Goal: Transaction & Acquisition: Purchase product/service

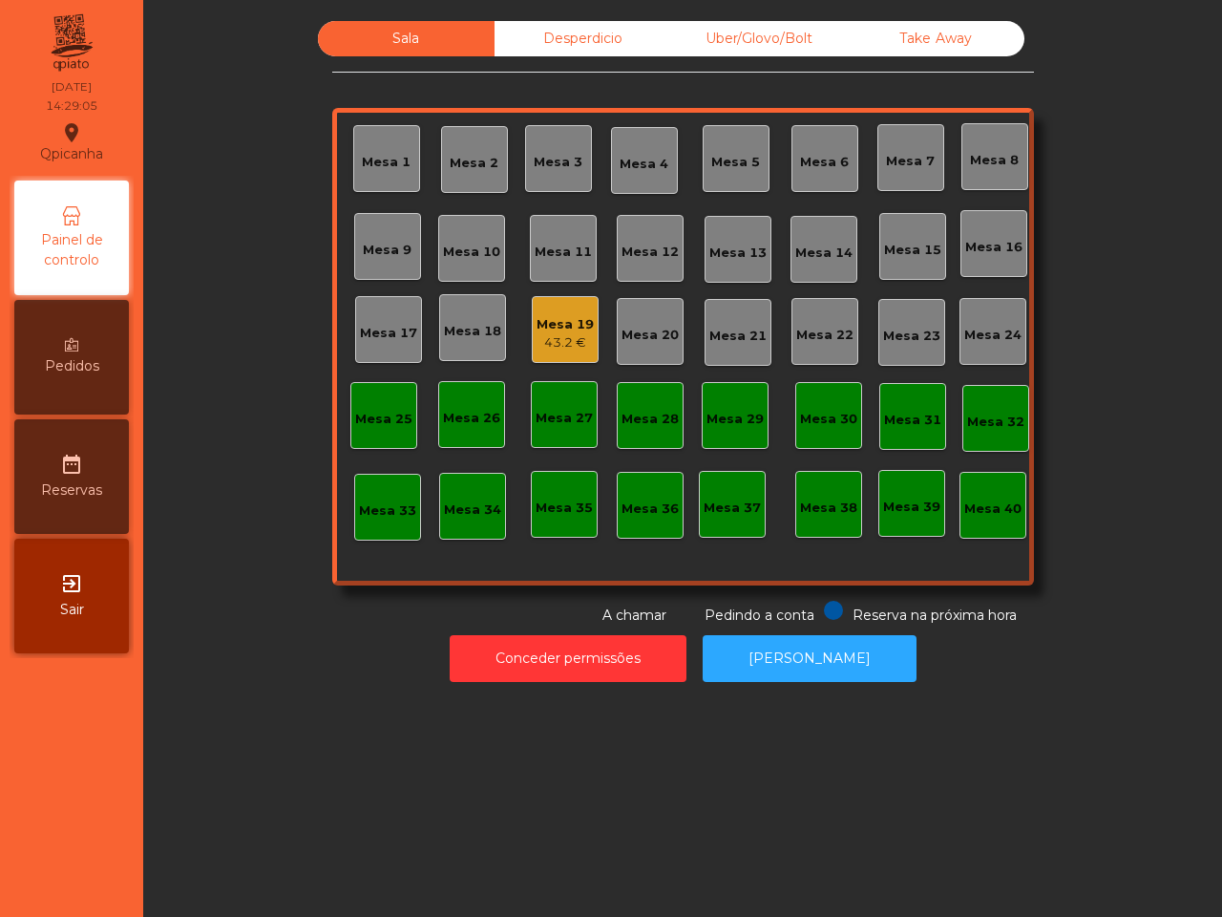
click at [549, 339] on div "43.2 €" at bounding box center [565, 342] width 57 height 19
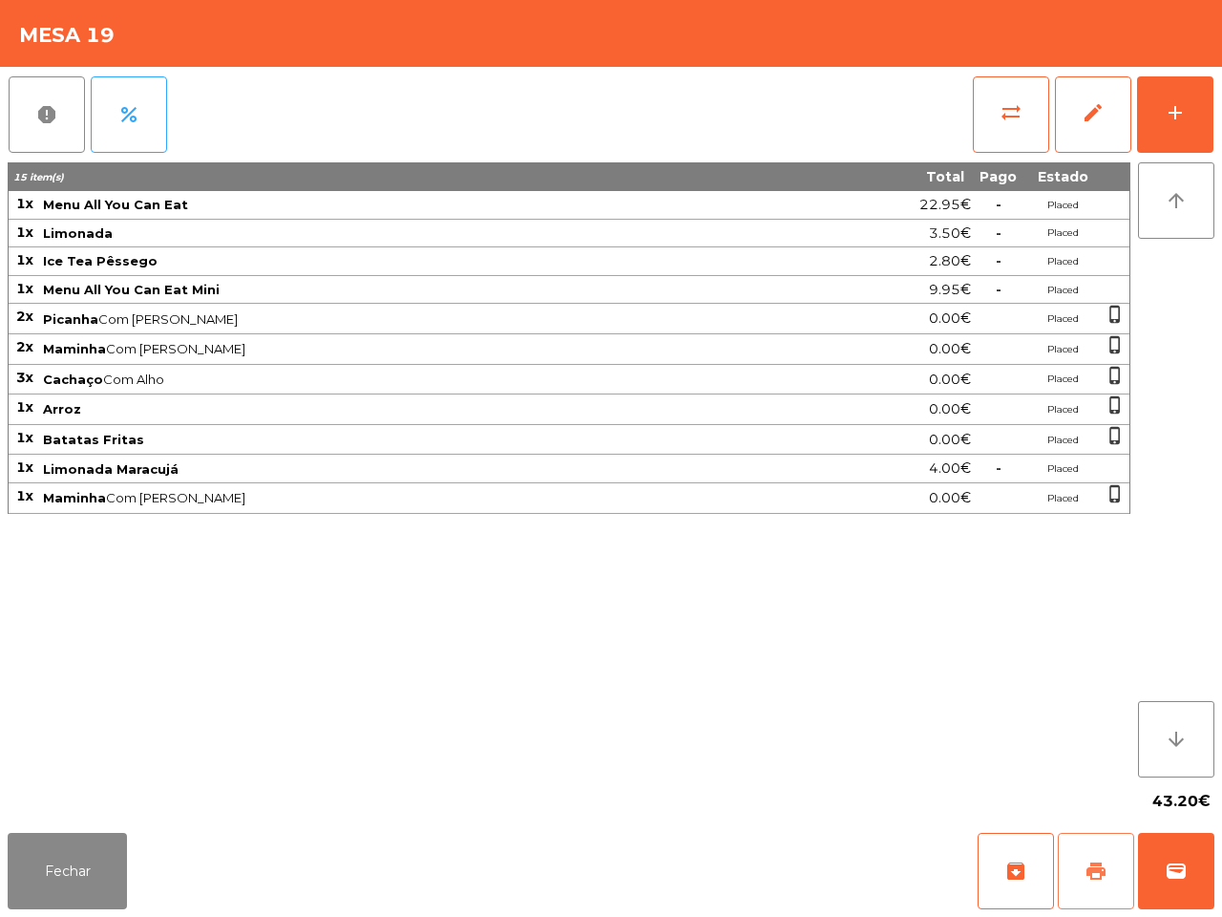
click at [1086, 874] on span "print" at bounding box center [1096, 870] width 23 height 23
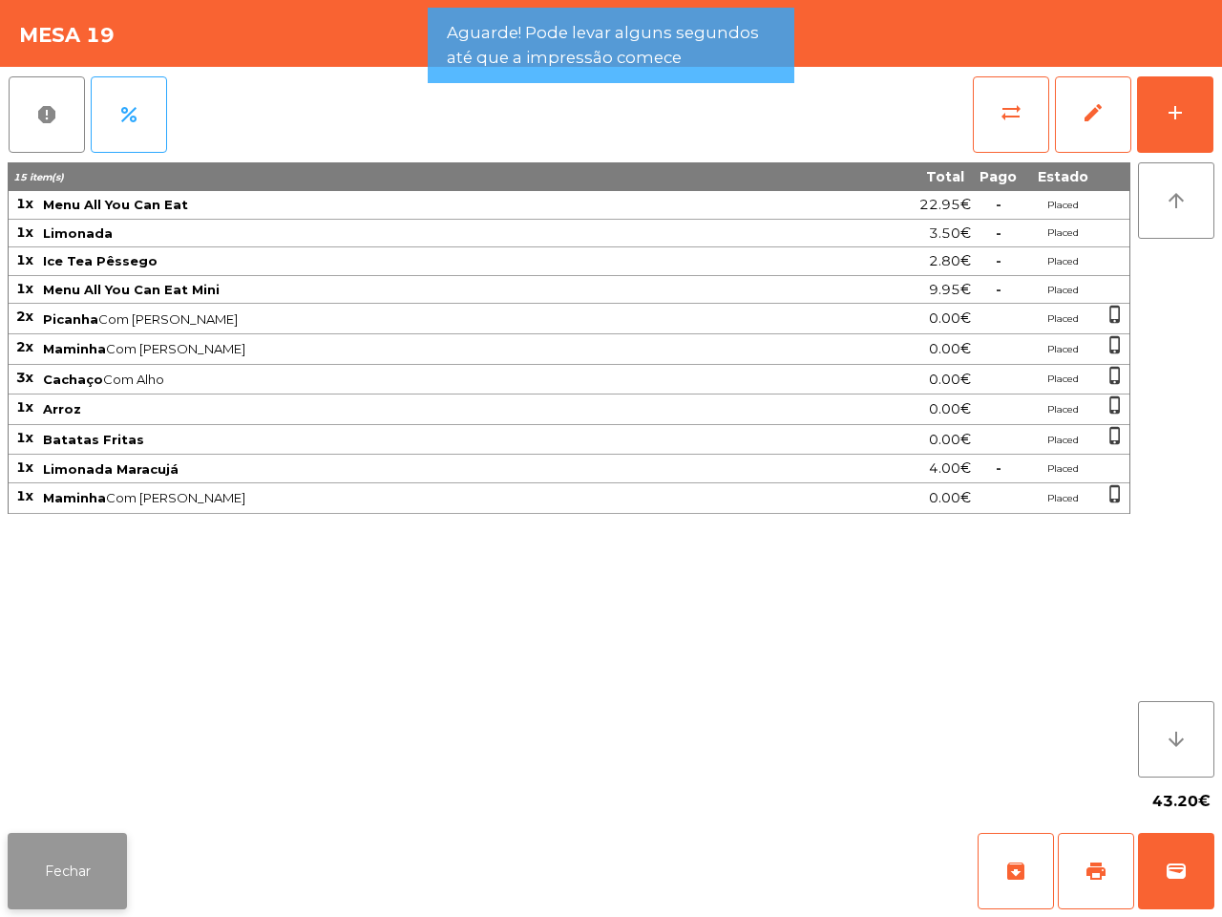
click at [87, 870] on button "Fechar" at bounding box center [67, 871] width 119 height 76
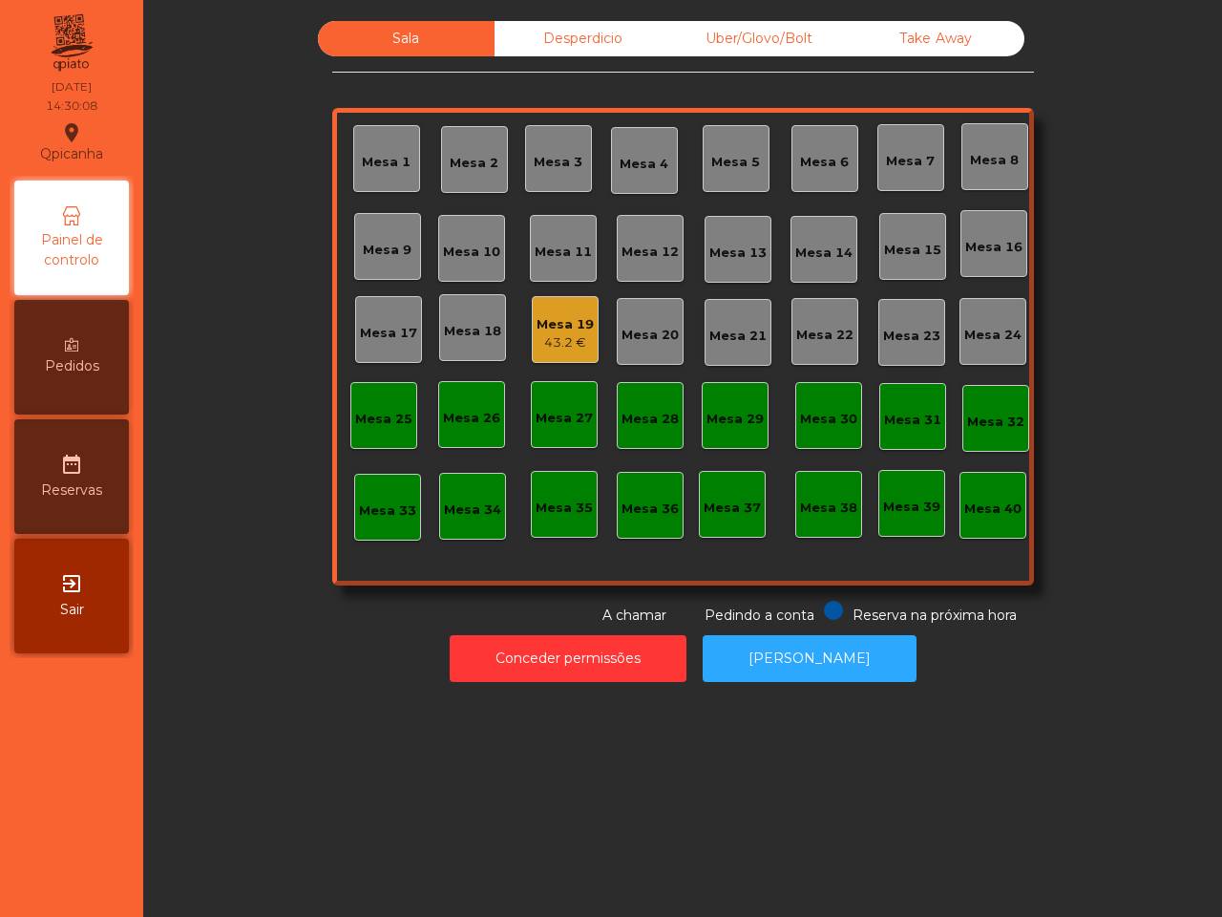
click at [189, 781] on div "Sala Desperdicio Uber/Glovo/Bolt Take Away Mesa 1 Mesa 2 Mesa 3 Mesa 4 [GEOGRAP…" at bounding box center [682, 458] width 1079 height 917
click at [537, 344] on div "43.2 €" at bounding box center [565, 342] width 57 height 19
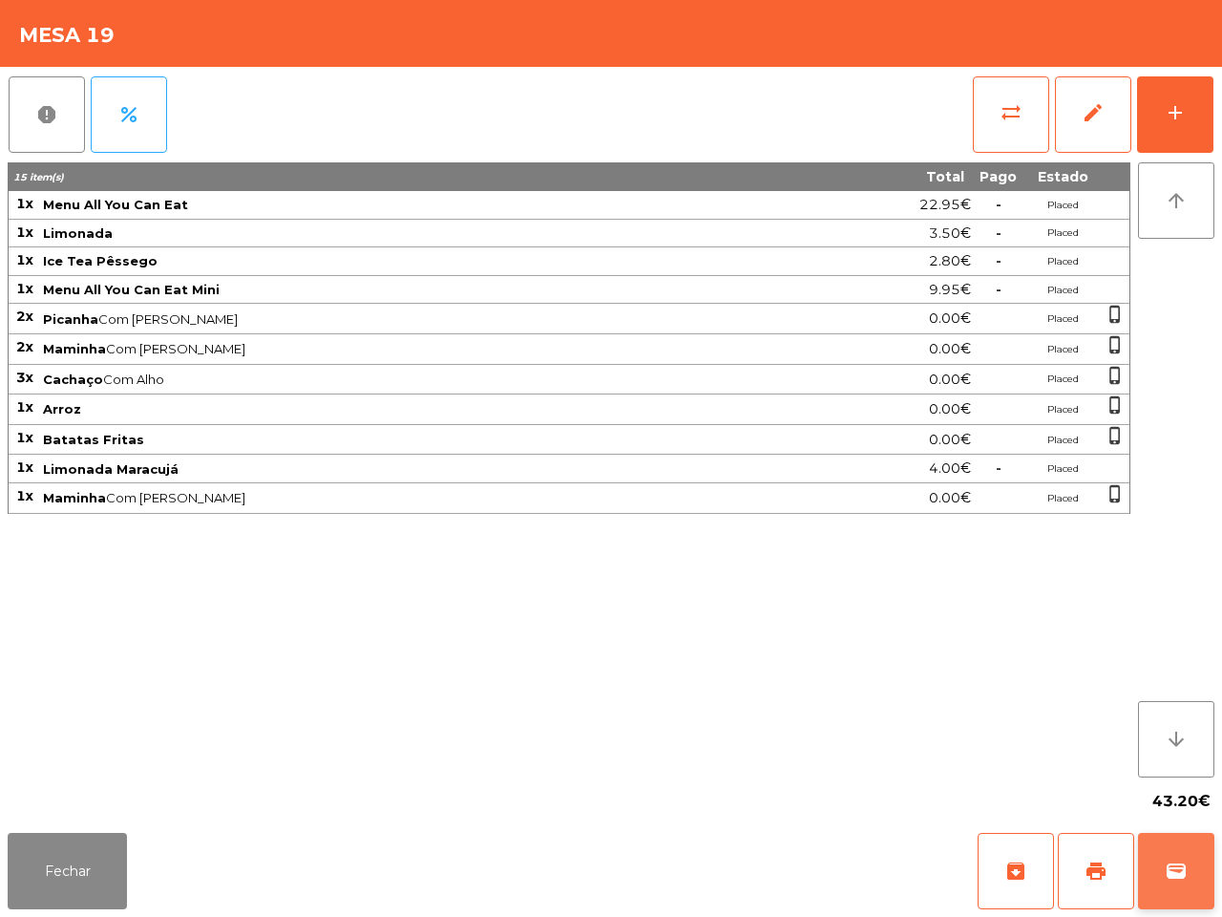
click at [1171, 881] on span "wallet" at bounding box center [1176, 870] width 23 height 23
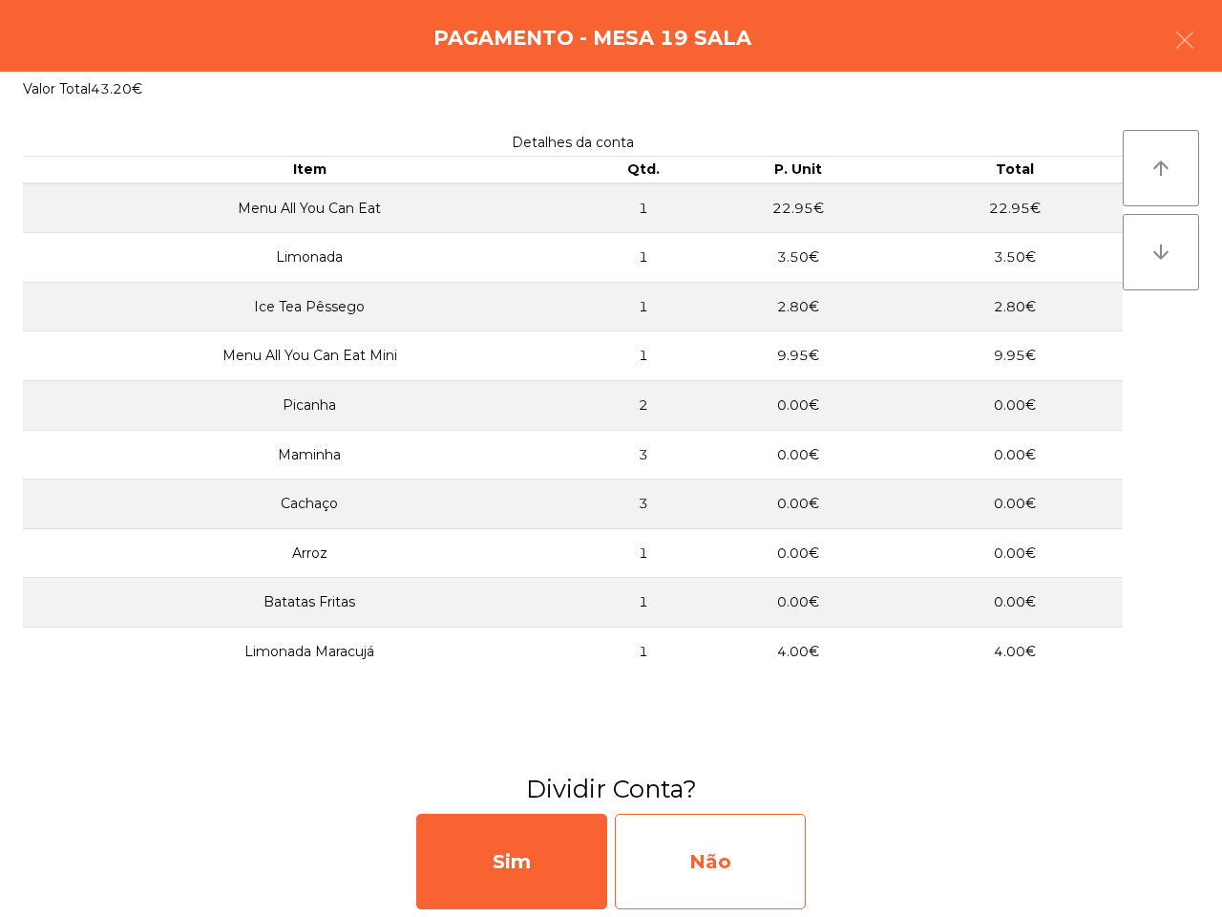
click at [800, 847] on div "Não" at bounding box center [710, 860] width 191 height 95
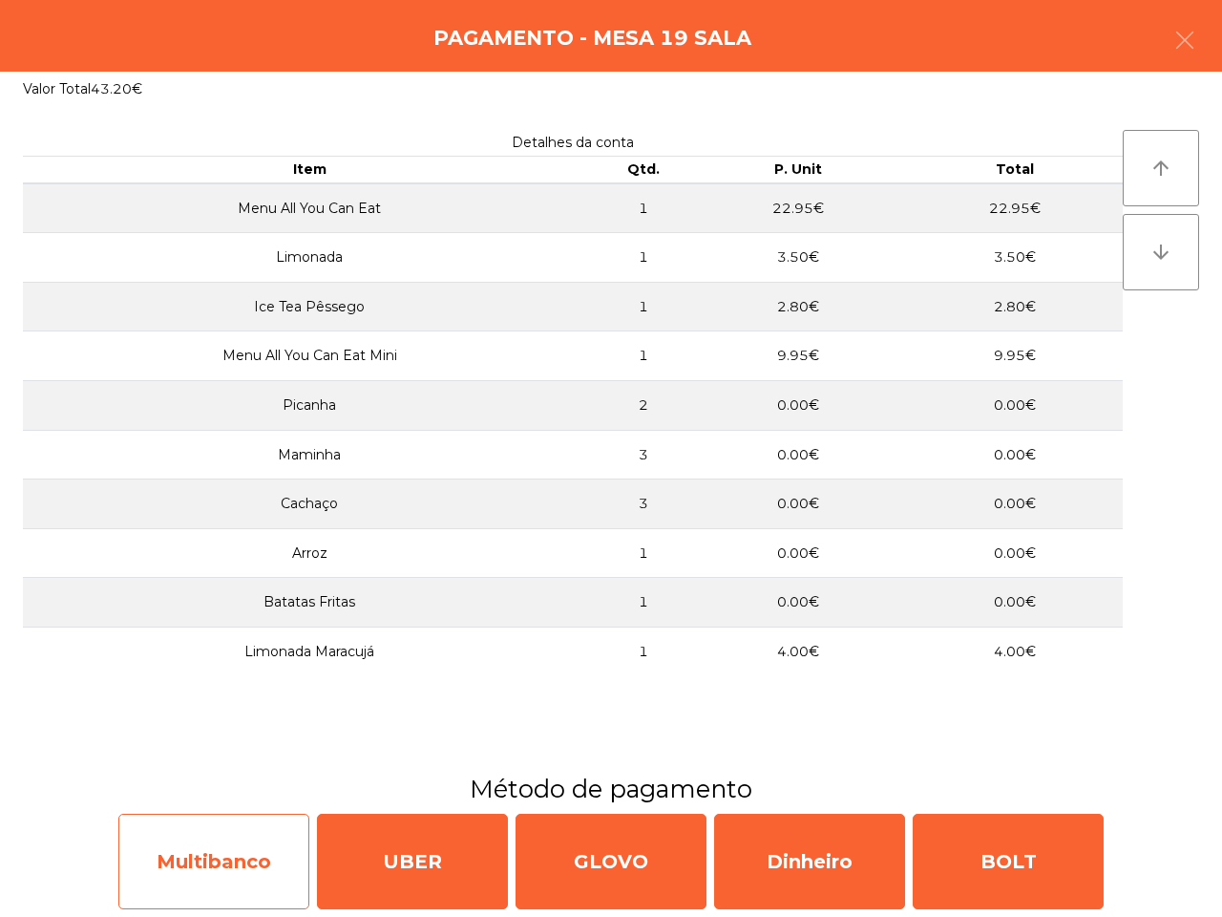
click at [197, 845] on div "Multibanco" at bounding box center [213, 860] width 191 height 95
select select "**"
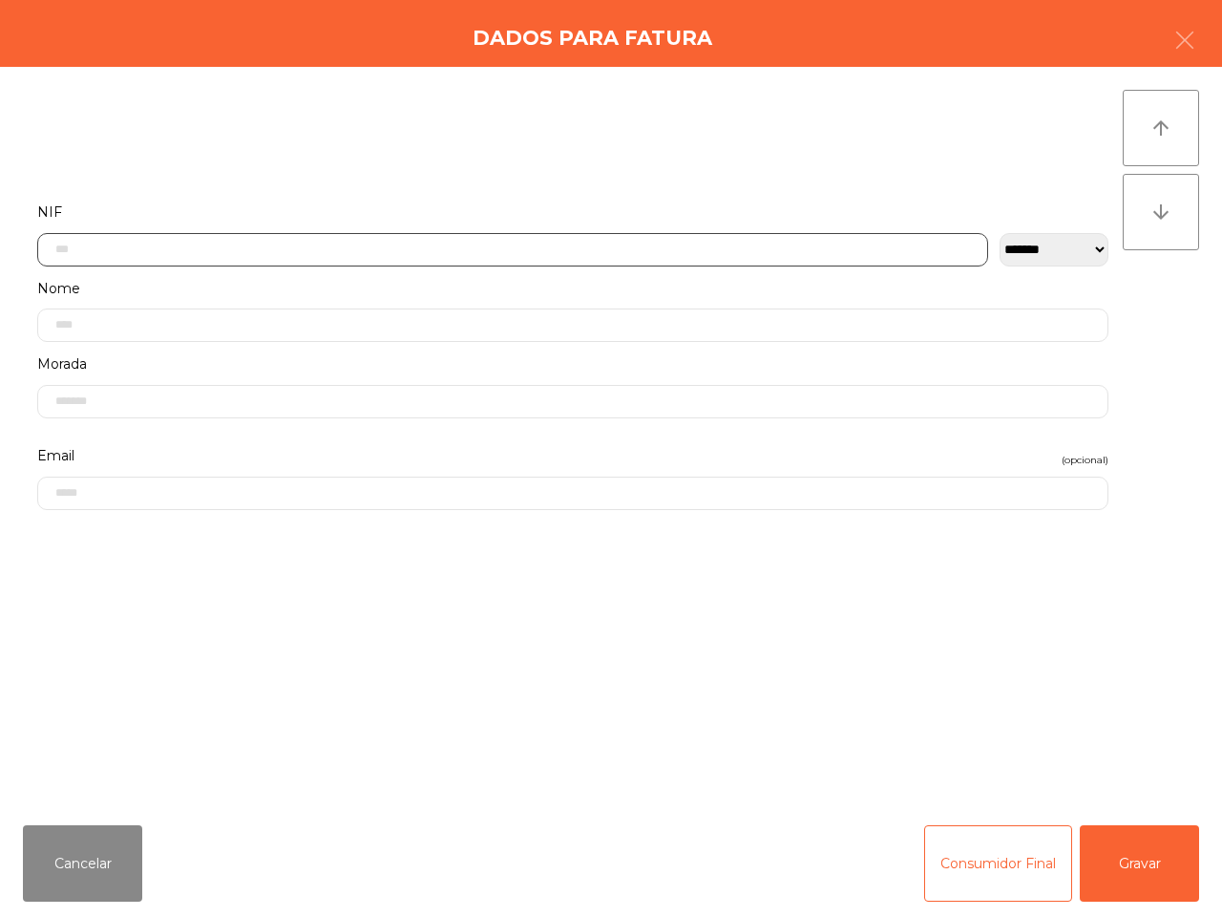
click at [369, 251] on input "text" at bounding box center [512, 249] width 951 height 33
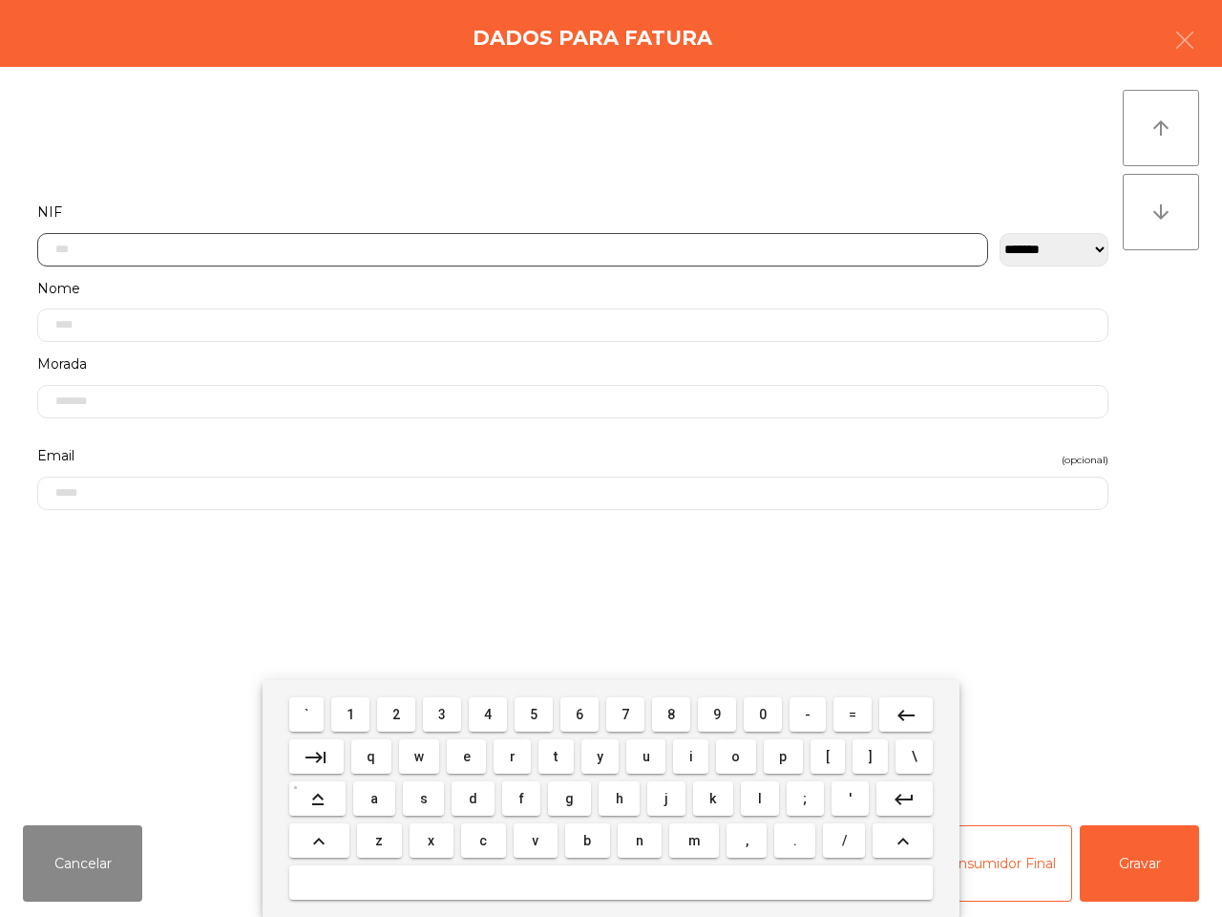
click at [531, 717] on span "5" at bounding box center [534, 714] width 8 height 15
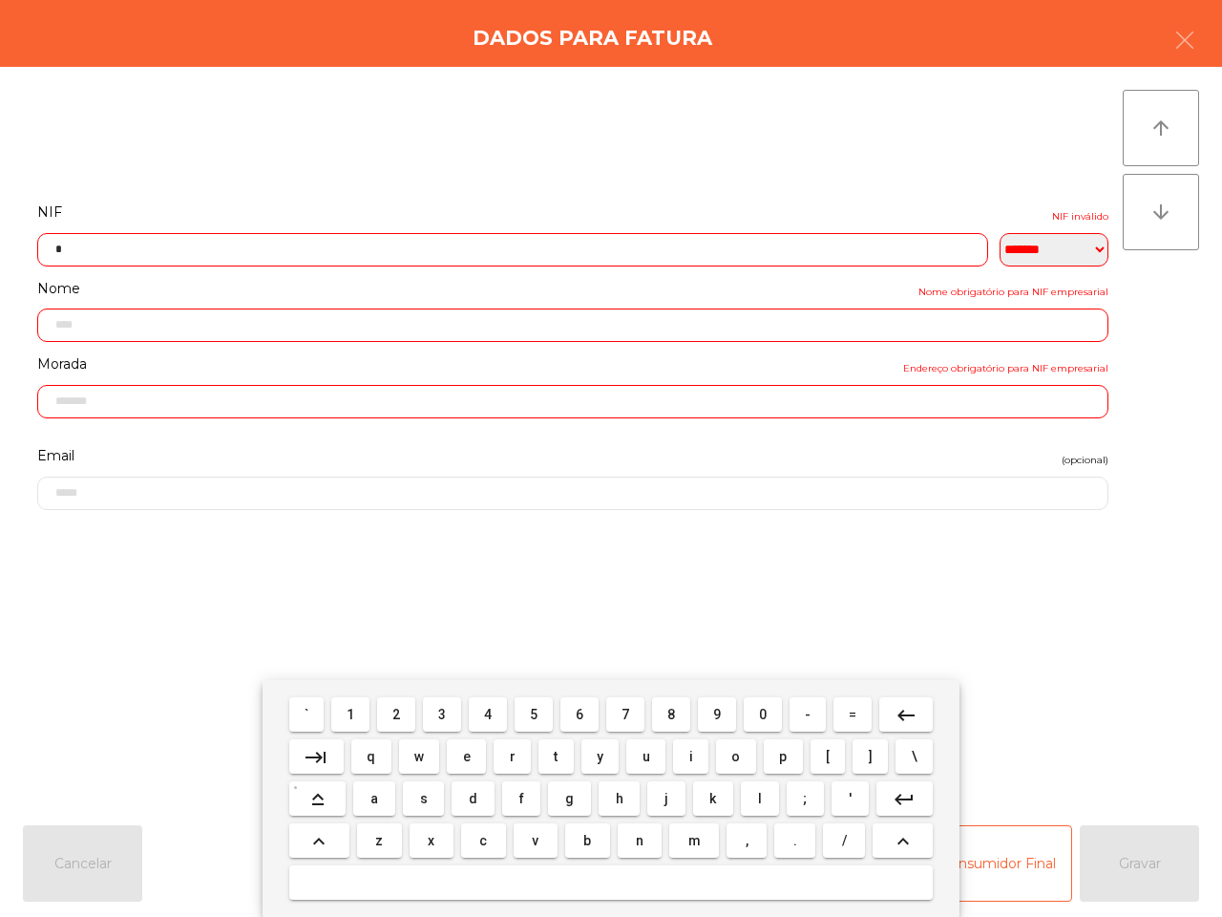
scroll to position [107, 0]
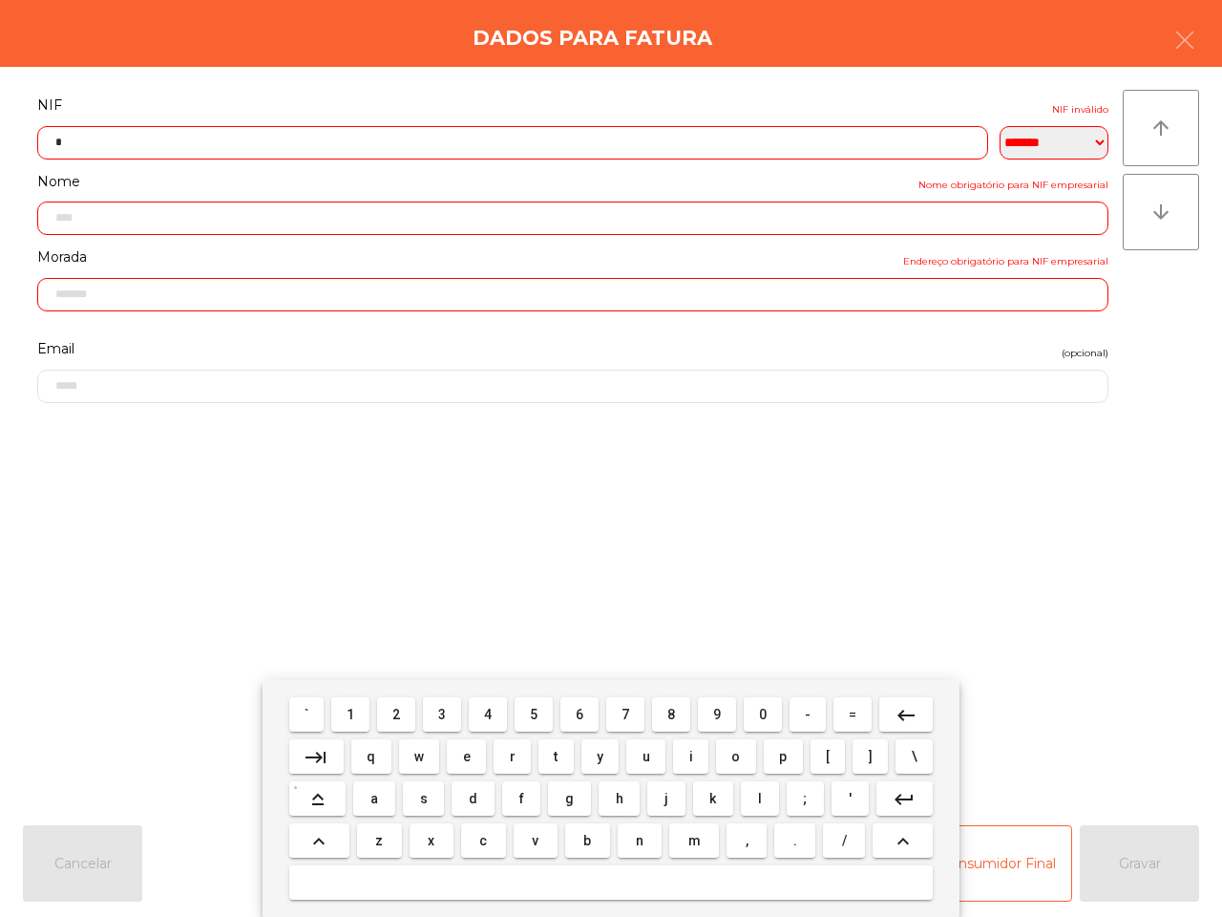
click at [346, 708] on button "1" at bounding box center [350, 714] width 38 height 34
click at [439, 708] on button "3" at bounding box center [442, 714] width 38 height 34
drag, startPoint x: 627, startPoint y: 712, endPoint x: 705, endPoint y: 711, distance: 77.3
click at [627, 714] on span "7" at bounding box center [626, 714] width 8 height 15
click at [759, 707] on span "0" at bounding box center [763, 714] width 8 height 15
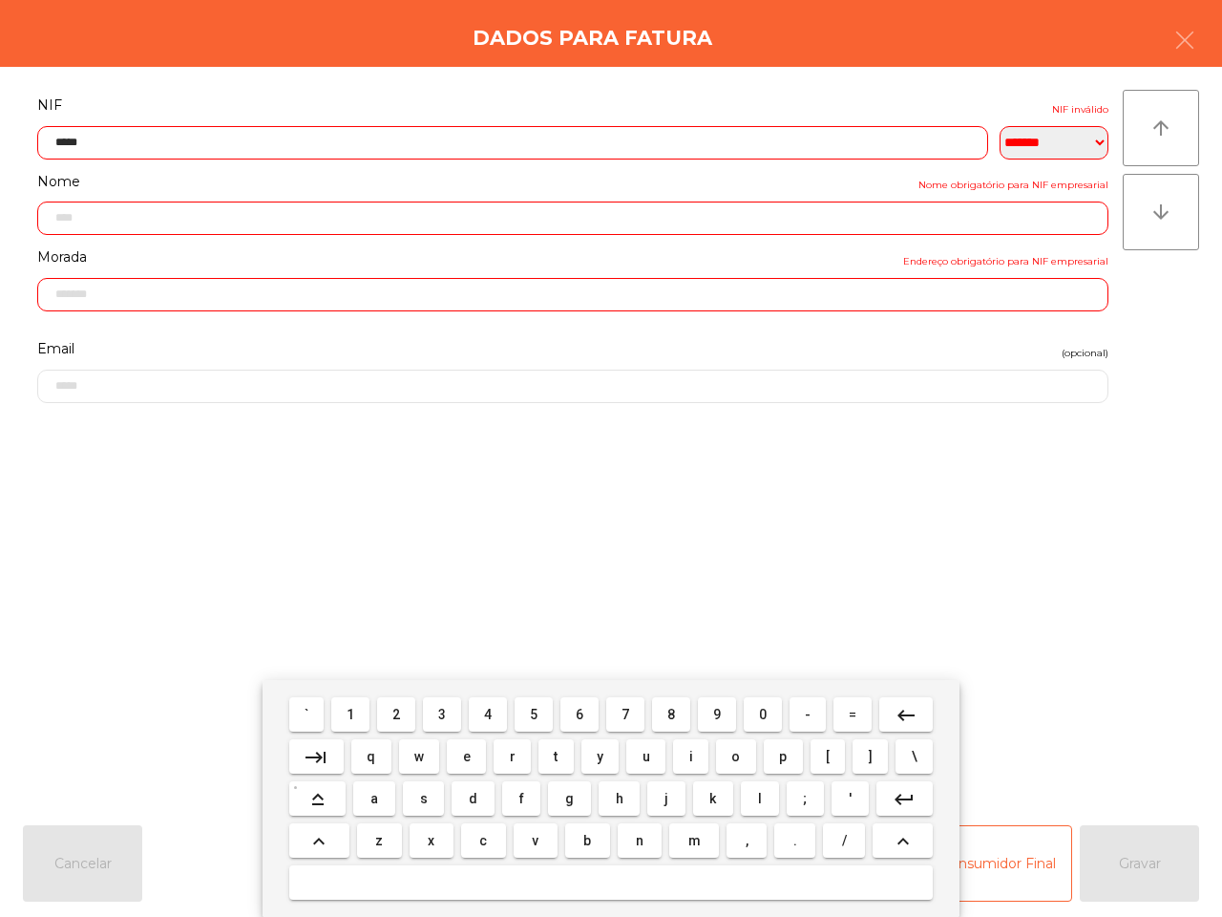
click at [604, 717] on mat-keyboard-key "7" at bounding box center [625, 714] width 46 height 42
click at [633, 711] on button "7" at bounding box center [625, 714] width 38 height 34
drag, startPoint x: 674, startPoint y: 712, endPoint x: 579, endPoint y: 716, distance: 95.6
click at [675, 713] on button "8" at bounding box center [671, 714] width 38 height 34
click at [390, 707] on button "2" at bounding box center [396, 714] width 38 height 34
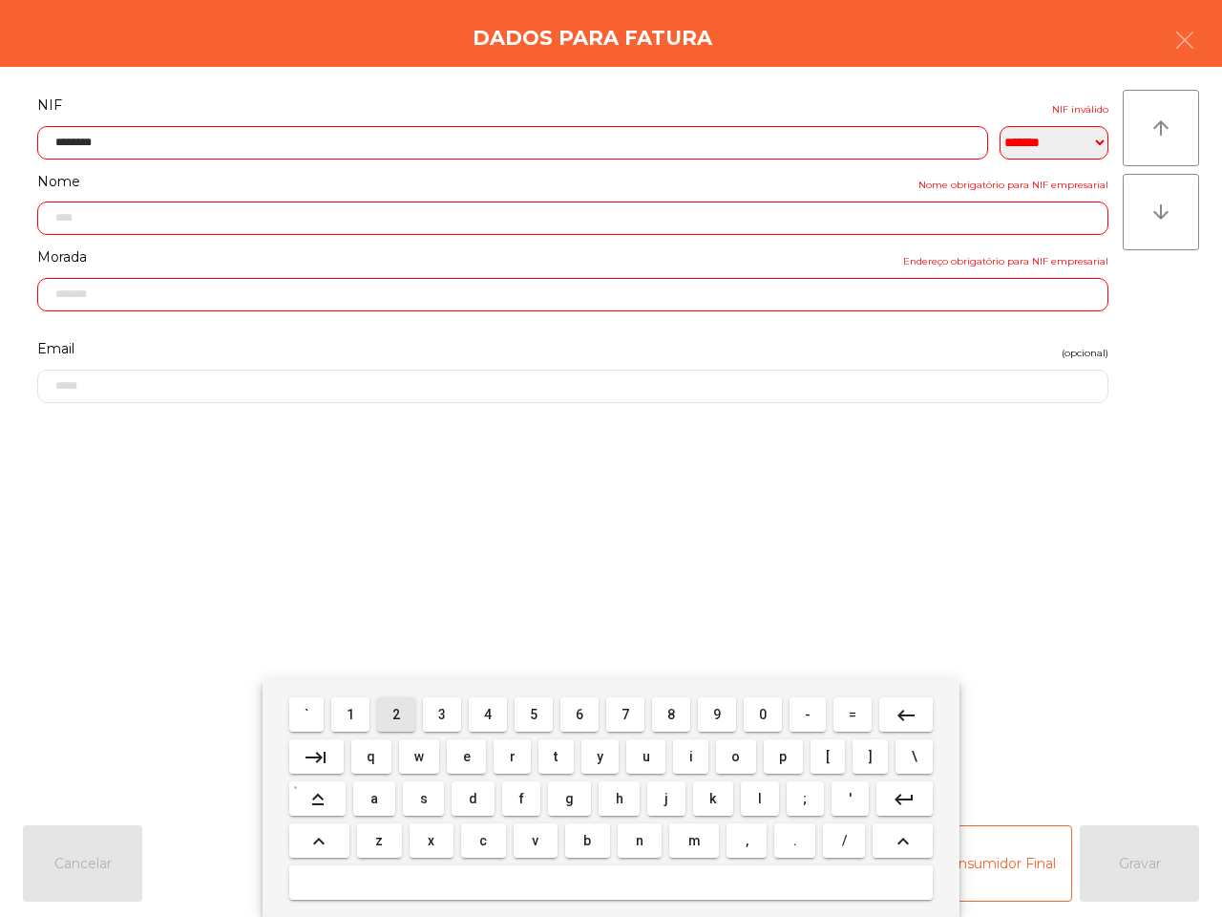
click at [349, 707] on span "1" at bounding box center [351, 714] width 8 height 15
click at [908, 709] on mat-icon "keyboard_backspace" at bounding box center [906, 715] width 23 height 23
click at [397, 717] on span "2" at bounding box center [396, 714] width 8 height 15
click at [907, 721] on mat-icon "keyboard_backspace" at bounding box center [906, 715] width 23 height 23
click at [437, 711] on button "3" at bounding box center [442, 714] width 38 height 34
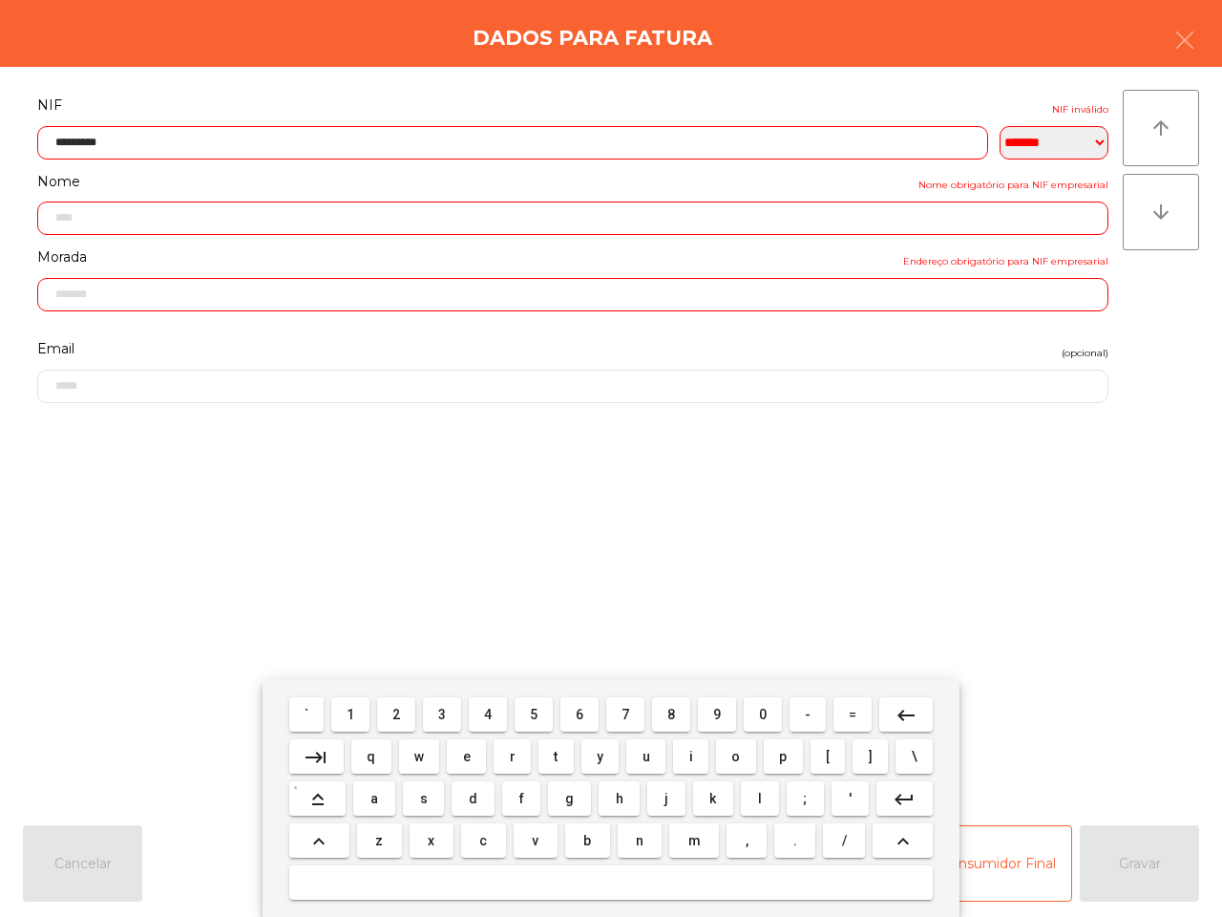
click at [917, 709] on button "keyboard_backspace" at bounding box center [905, 714] width 53 height 34
click at [499, 708] on button "4" at bounding box center [488, 714] width 38 height 34
type input "*********"
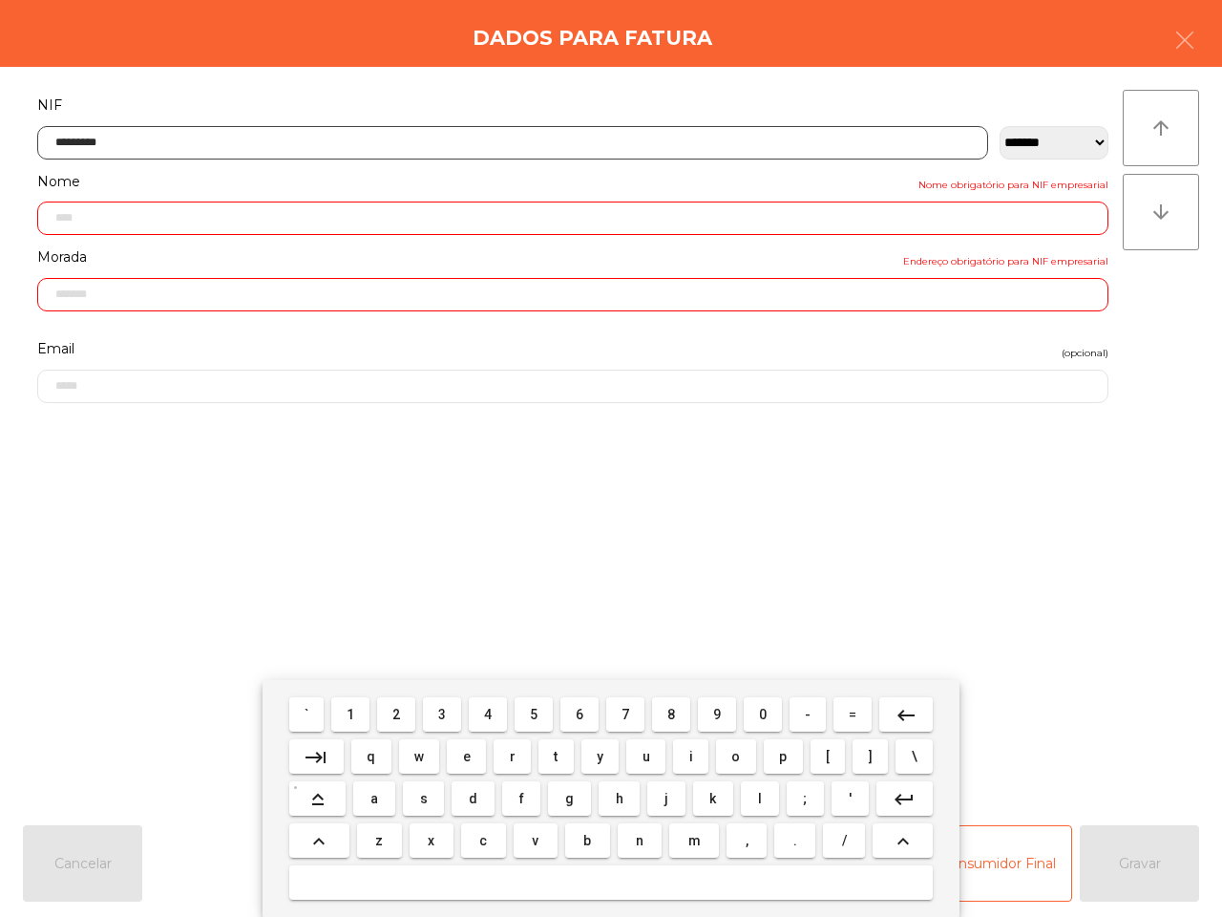
type input "**********"
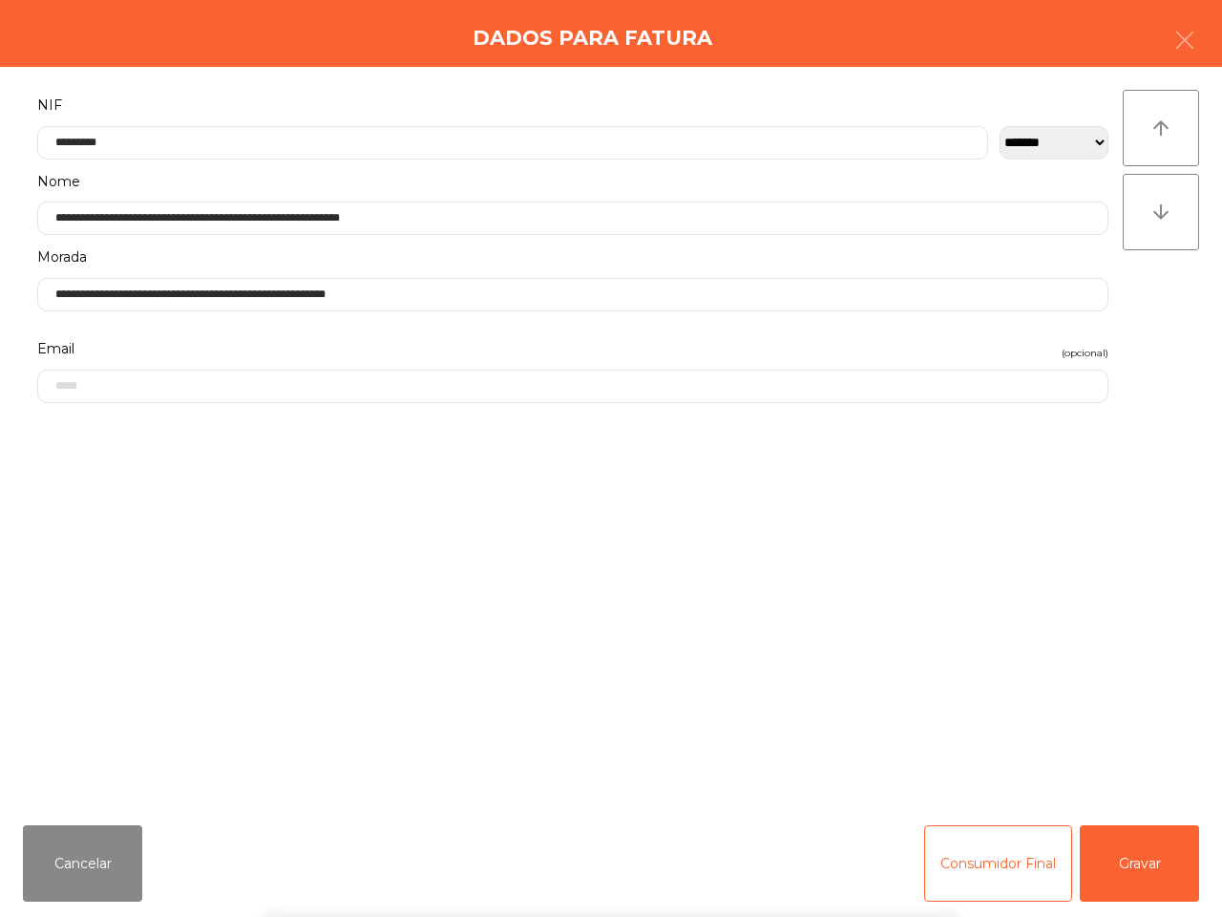
click at [1177, 862] on div "` 1 2 3 4 5 6 7 8 9 0 - = keyboard_backspace keyboard_tab q w e r t y u i o p […" at bounding box center [611, 798] width 1222 height 237
click at [1171, 876] on button "Gravar" at bounding box center [1139, 863] width 119 height 76
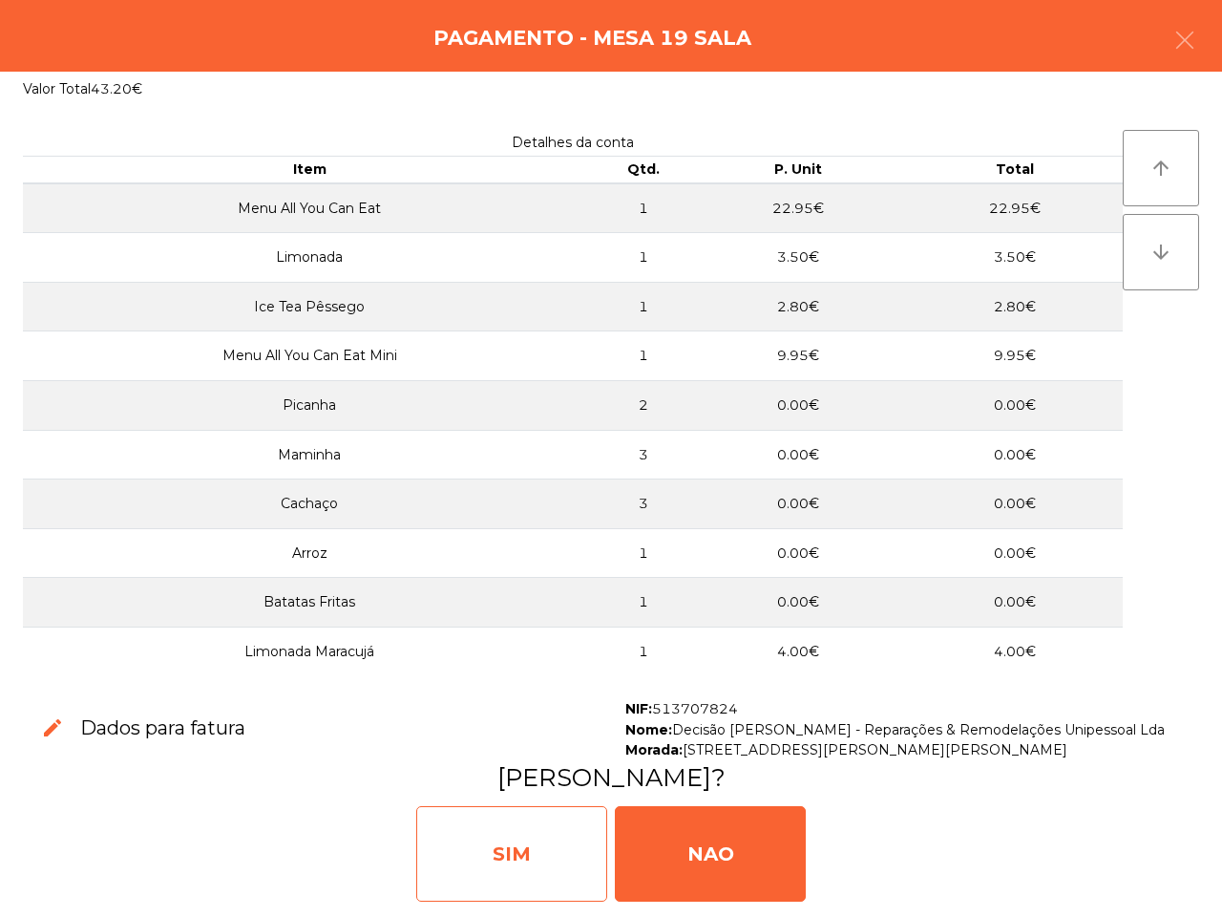
click at [556, 831] on div "SIM" at bounding box center [511, 853] width 191 height 95
